Goal: Task Accomplishment & Management: Manage account settings

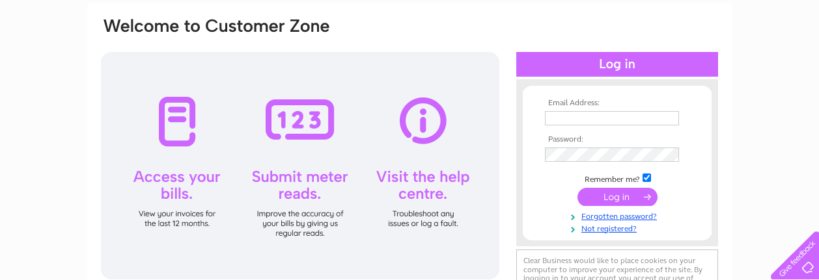
type input "alistair@beaverhallproperties.co.uk"
click at [618, 194] on input "submit" at bounding box center [617, 197] width 80 height 18
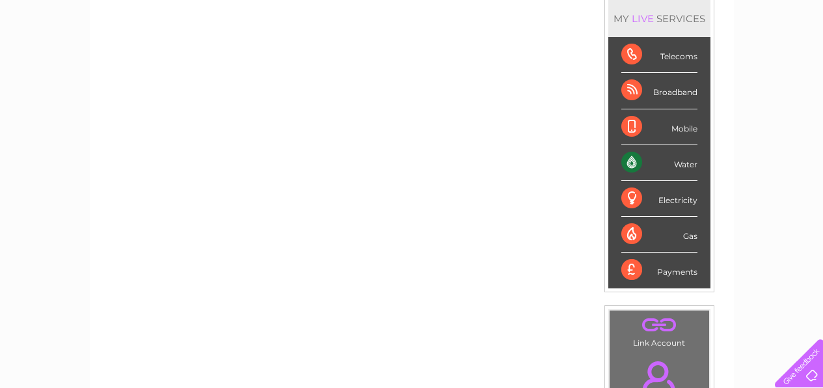
scroll to position [163, 0]
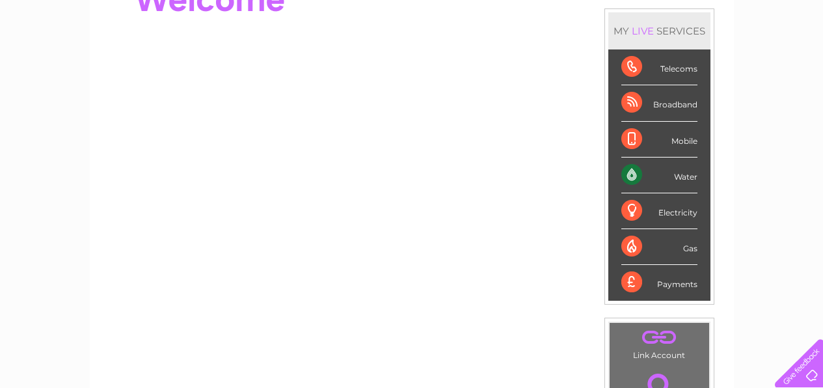
click at [647, 169] on div "Water" at bounding box center [659, 175] width 76 height 36
click at [632, 176] on div "Water" at bounding box center [659, 175] width 76 height 36
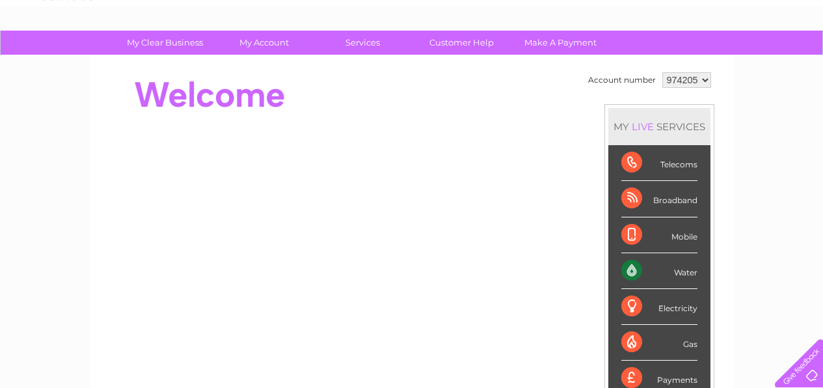
scroll to position [0, 0]
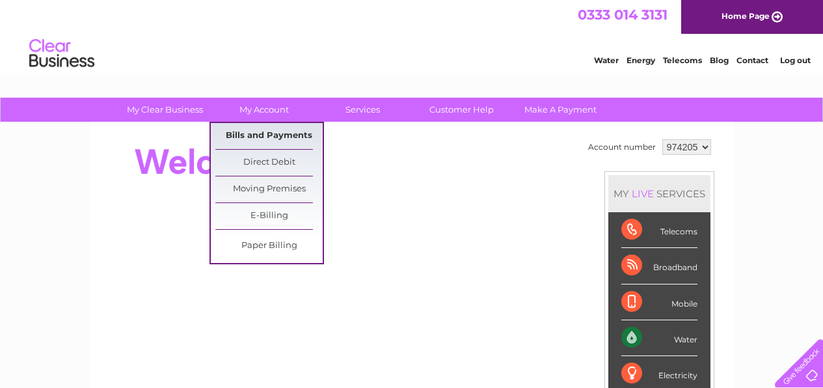
click at [272, 128] on link "Bills and Payments" at bounding box center [268, 136] width 107 height 26
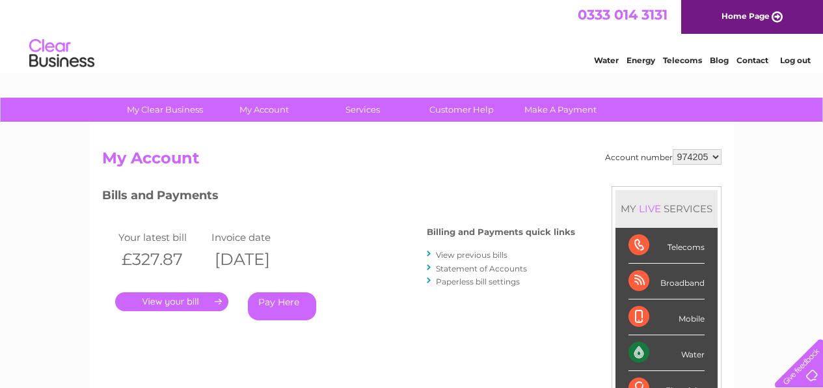
click at [431, 342] on div "Bills and Payments Billing and Payments quick links View previous bills Stateme…" at bounding box center [338, 272] width 473 height 172
click at [167, 303] on link "." at bounding box center [171, 301] width 113 height 19
